Goal: Task Accomplishment & Management: Manage account settings

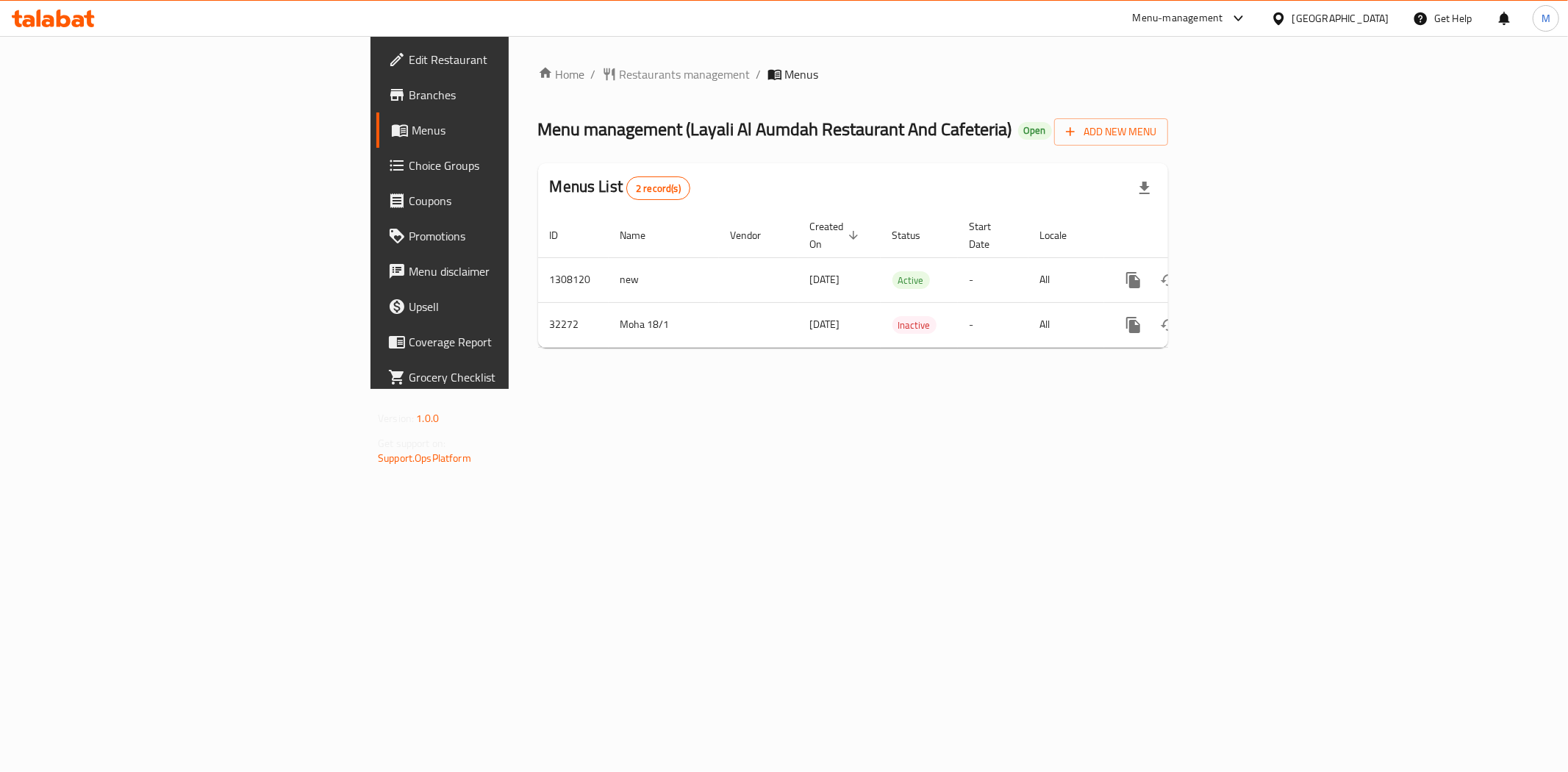
click at [1369, 20] on div "[GEOGRAPHIC_DATA]" at bounding box center [1341, 18] width 97 height 16
click at [1219, 217] on div "Jordan" at bounding box center [1279, 219] width 221 height 34
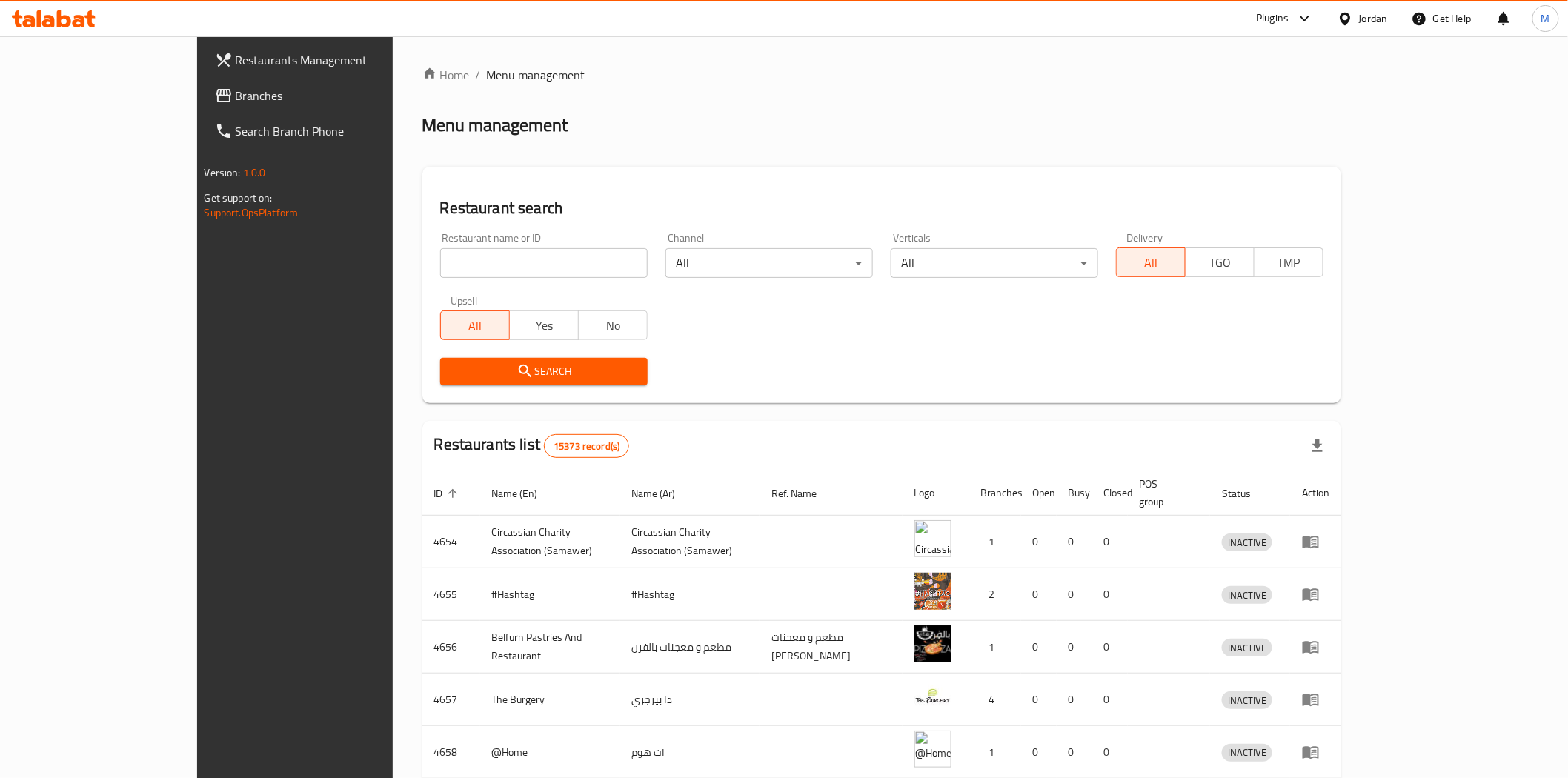
click at [440, 258] on input "search" at bounding box center [543, 263] width 207 height 30
paste input "Aviators"
type input "Aviators"
click button "Search" at bounding box center [543, 371] width 207 height 28
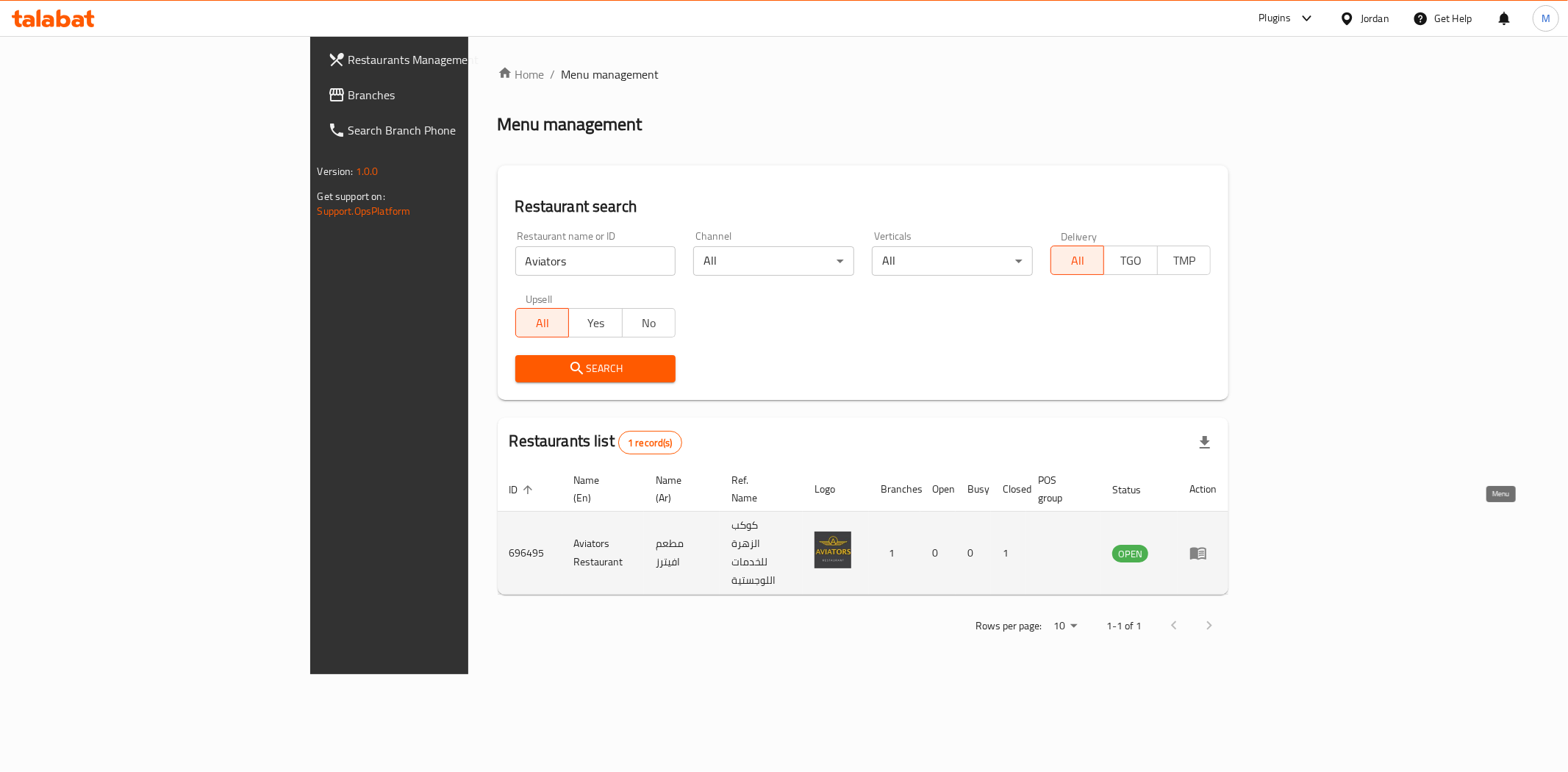
click at [1207, 548] on icon "enhanced table" at bounding box center [1199, 553] width 16 height 12
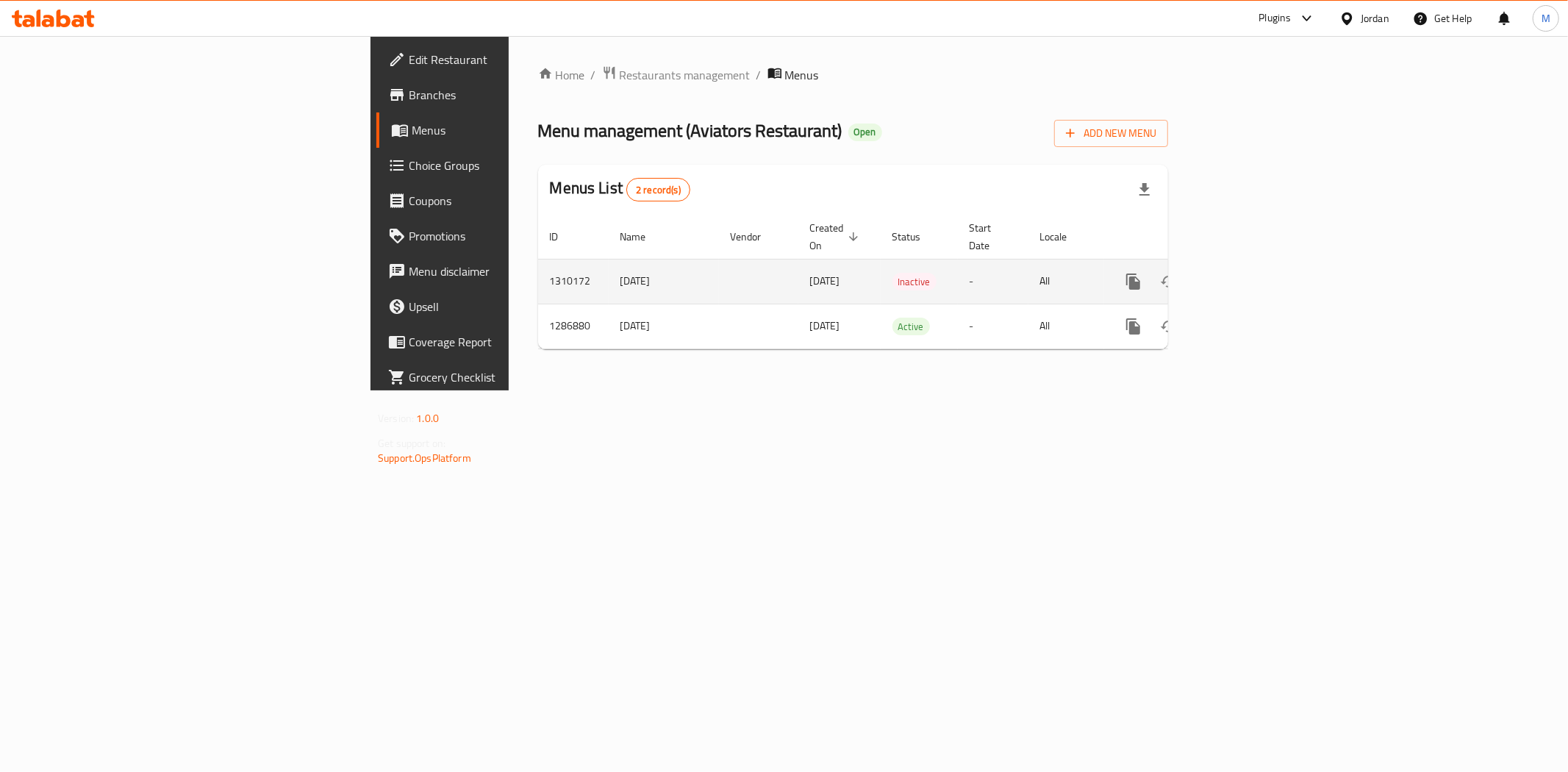
click at [1247, 275] on icon "enhanced table" at bounding box center [1240, 281] width 13 height 13
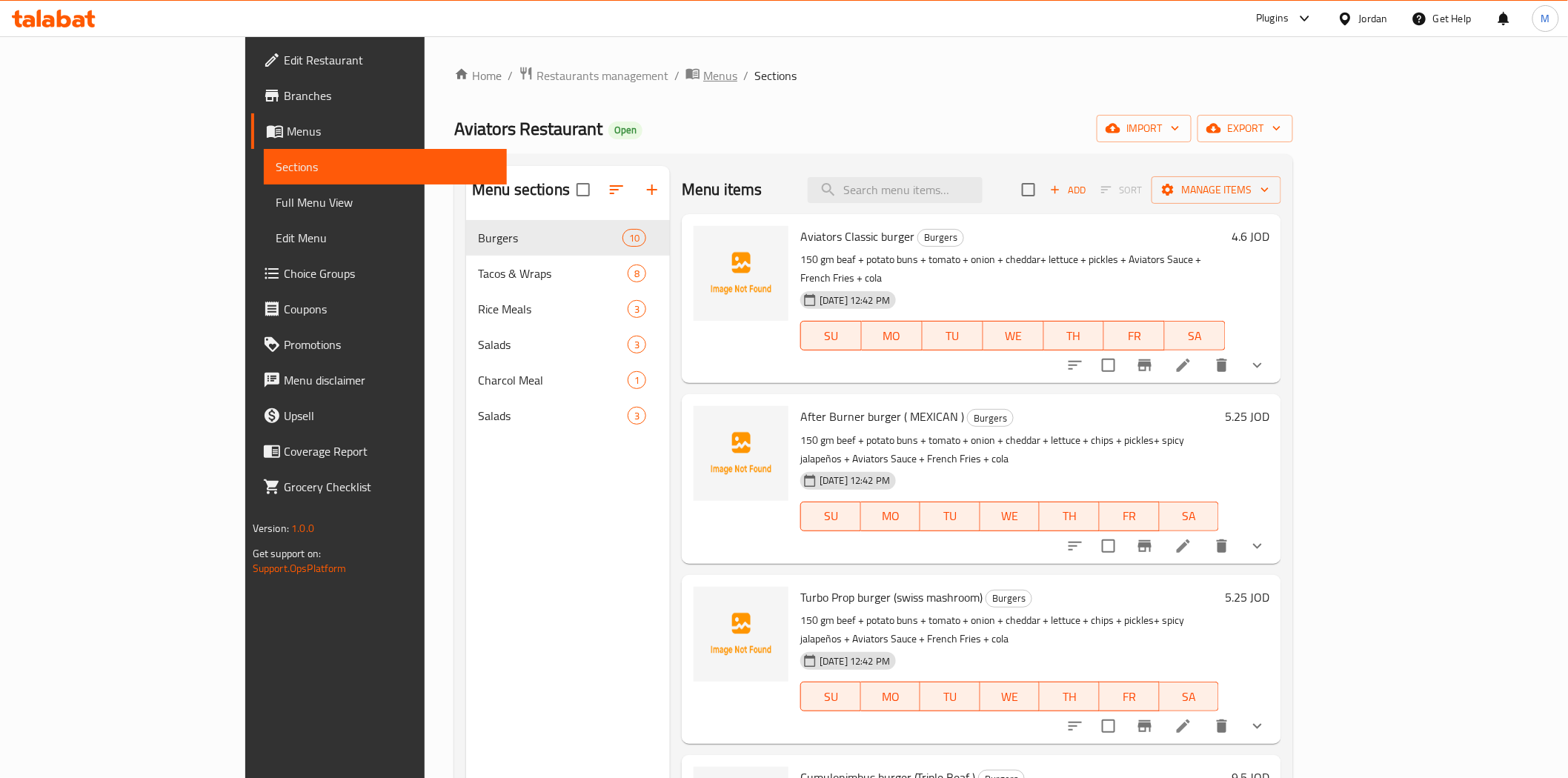
click at [704, 84] on span "Menus" at bounding box center [721, 75] width 34 height 18
